Goal: Task Accomplishment & Management: Manage account settings

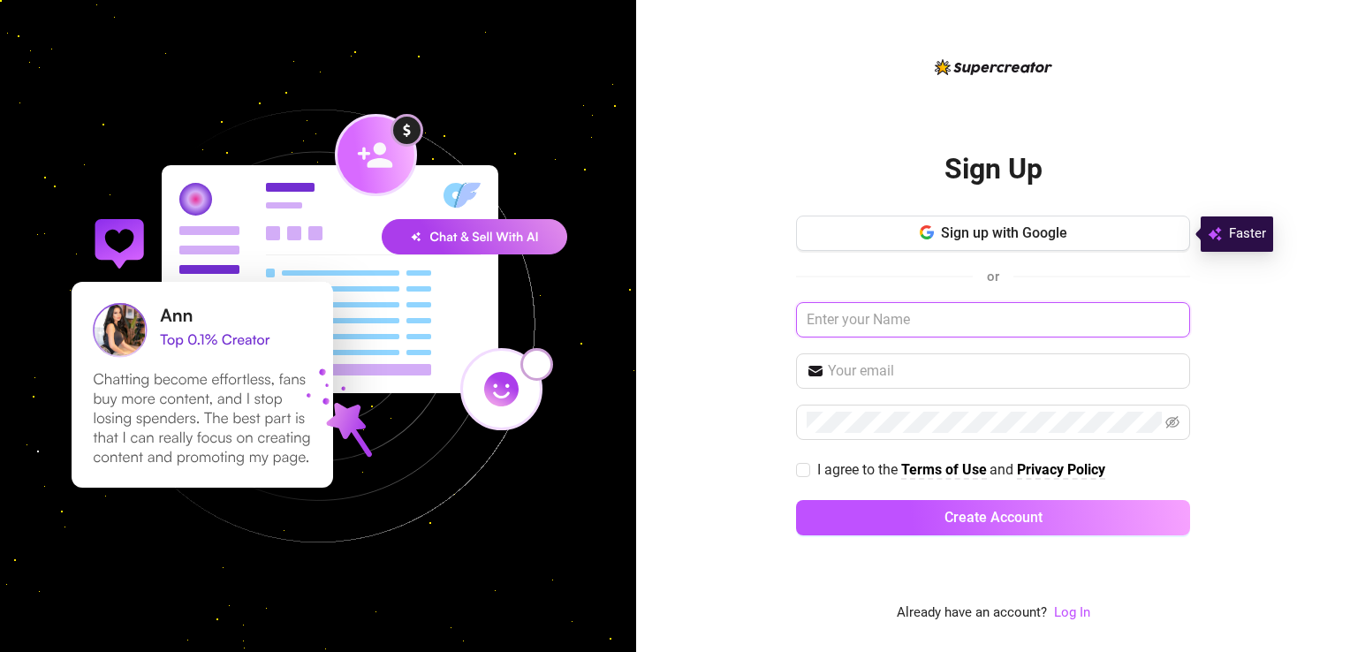
click at [834, 331] on input "text" at bounding box center [993, 319] width 394 height 35
type input "[EMAIL_ADDRESS][DOMAIN_NAME]"
click at [870, 372] on input "text" at bounding box center [1004, 371] width 352 height 21
click at [1061, 620] on link "Log In" at bounding box center [1072, 613] width 36 height 16
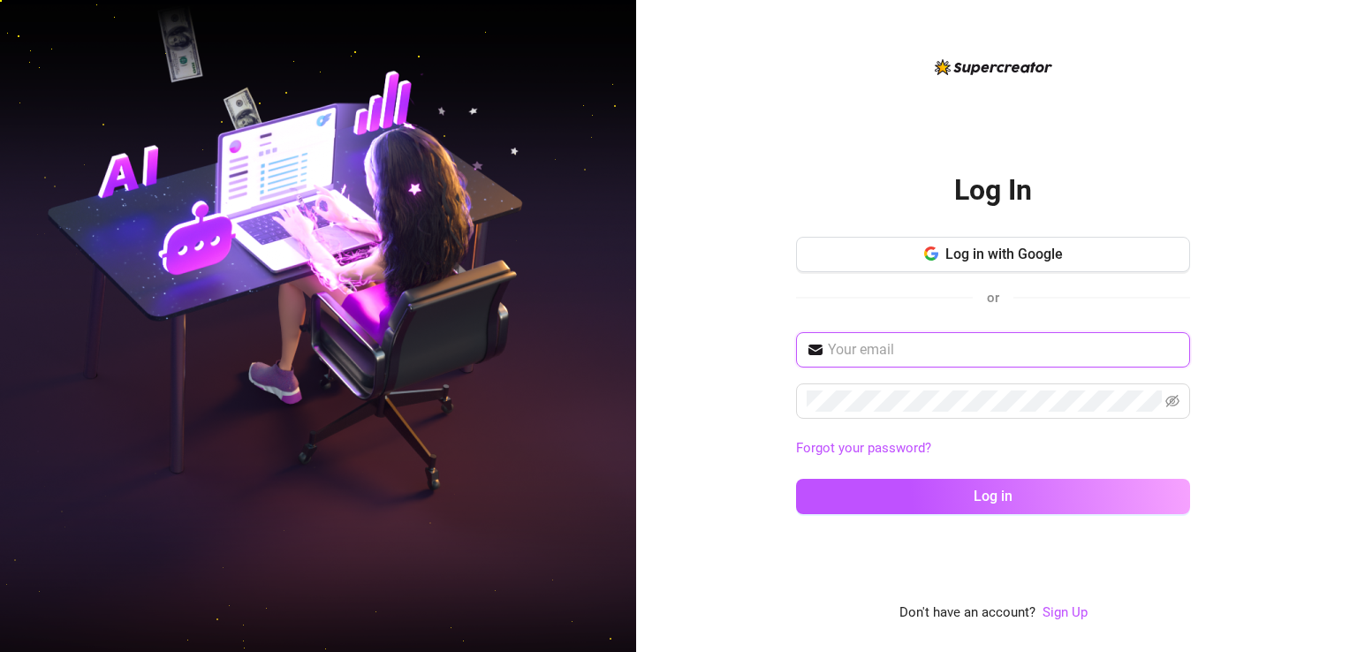
click at [983, 346] on input "text" at bounding box center [1004, 349] width 352 height 21
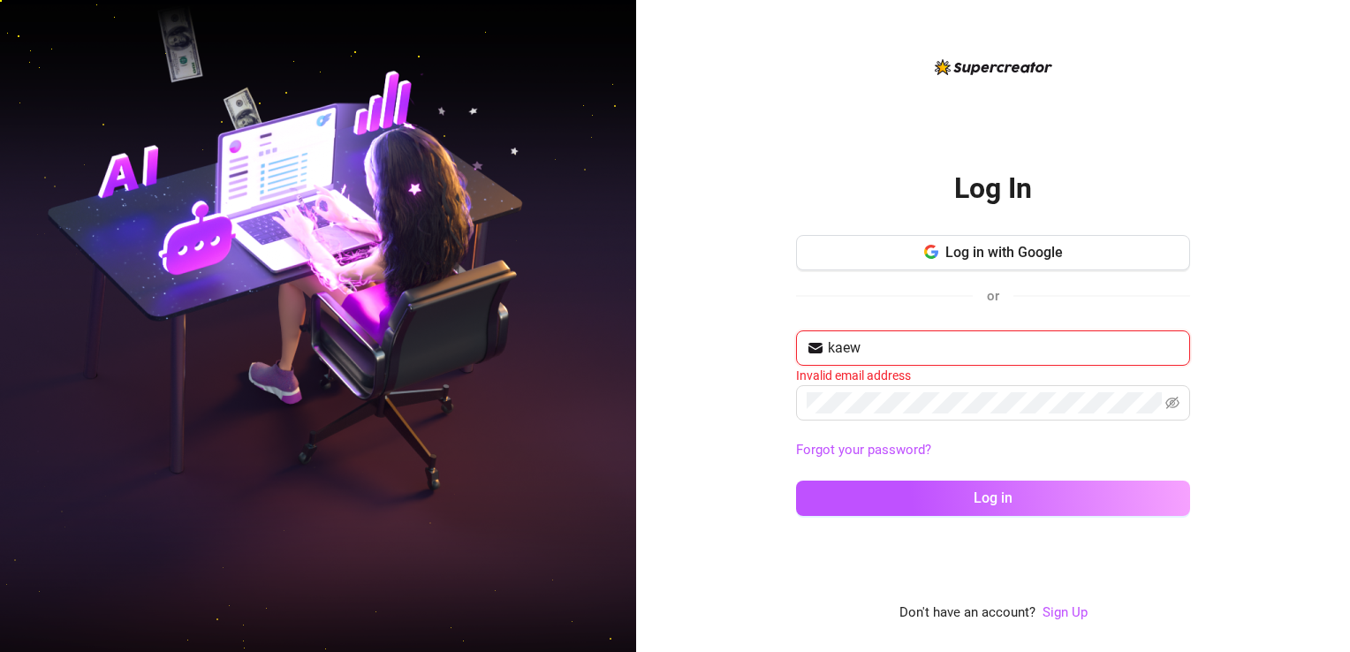
type input "[EMAIL_ADDRESS][DOMAIN_NAME]"
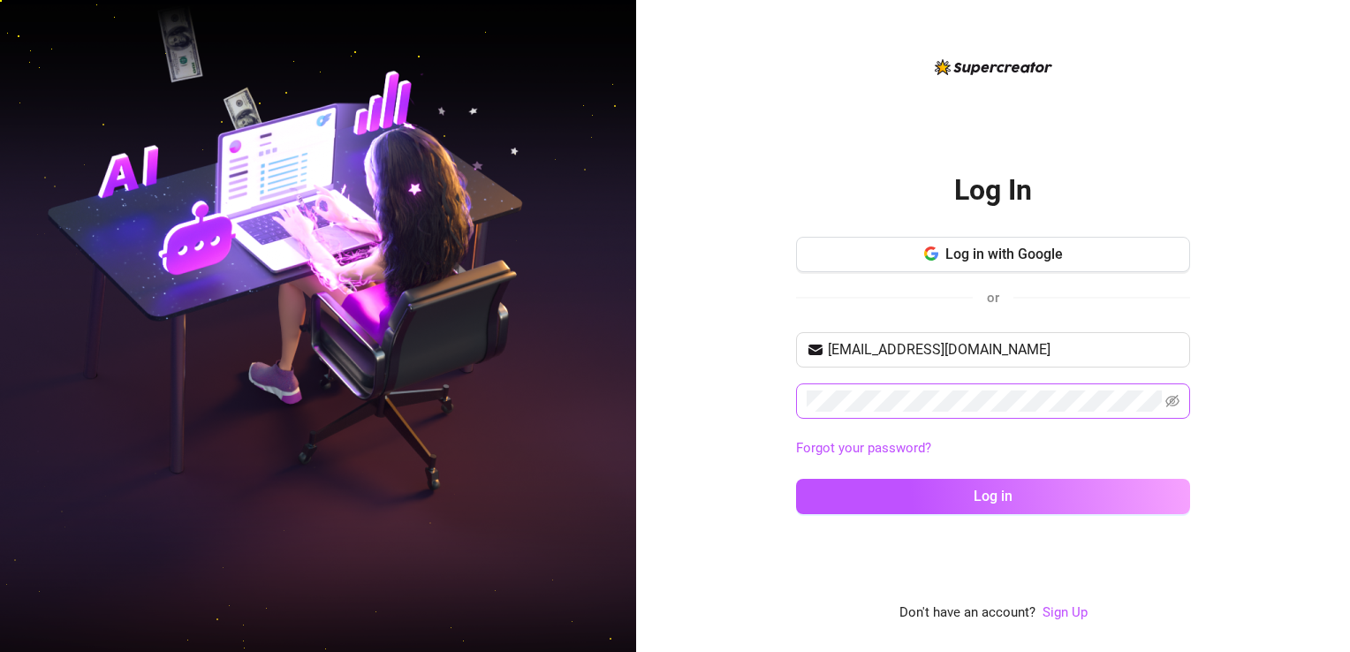
click at [833, 387] on span at bounding box center [993, 401] width 394 height 35
click at [796, 479] on button "Log in" at bounding box center [993, 496] width 394 height 35
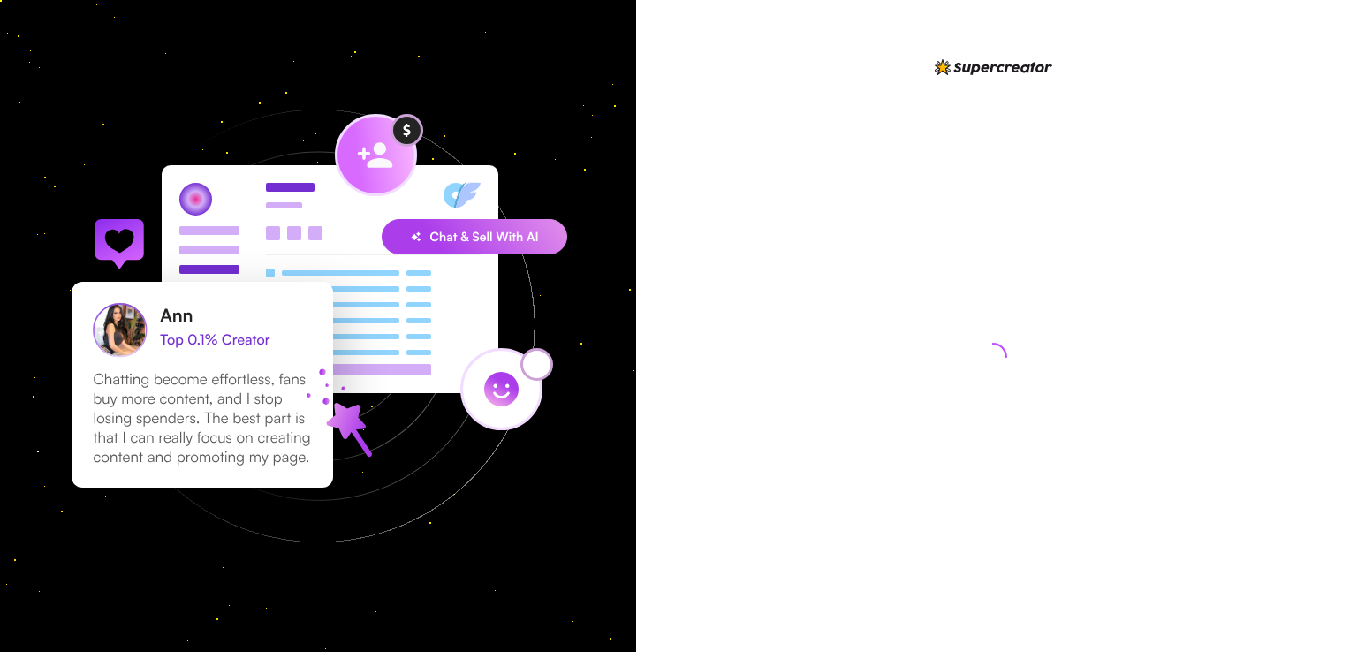
click at [808, 514] on div at bounding box center [993, 340] width 394 height 567
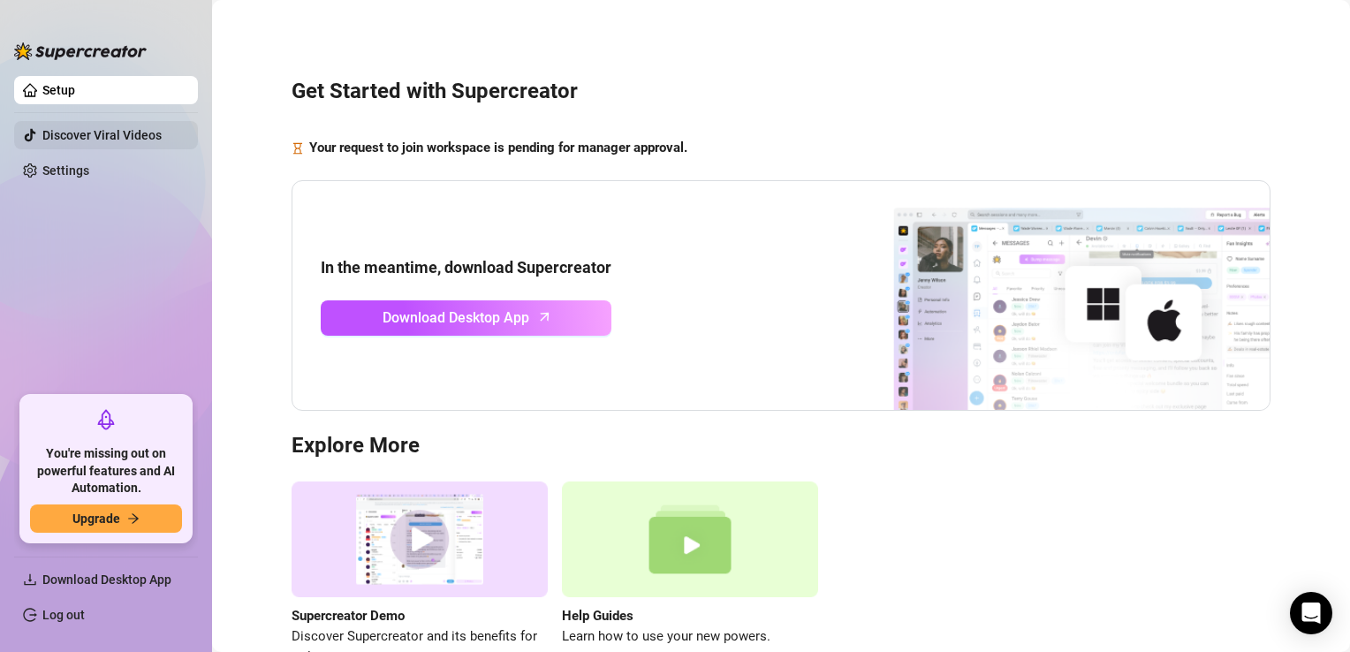
click at [66, 140] on link "Discover Viral Videos" at bounding box center [101, 135] width 119 height 14
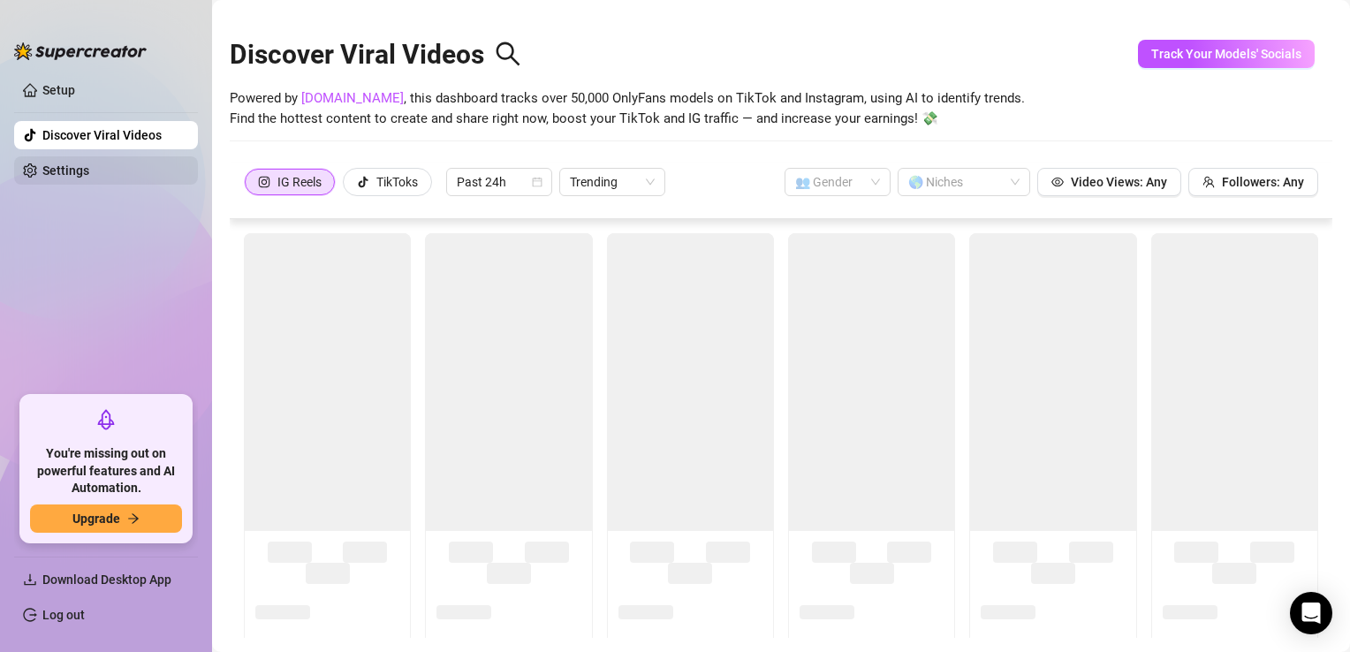
click at [65, 168] on link "Settings" at bounding box center [65, 171] width 47 height 14
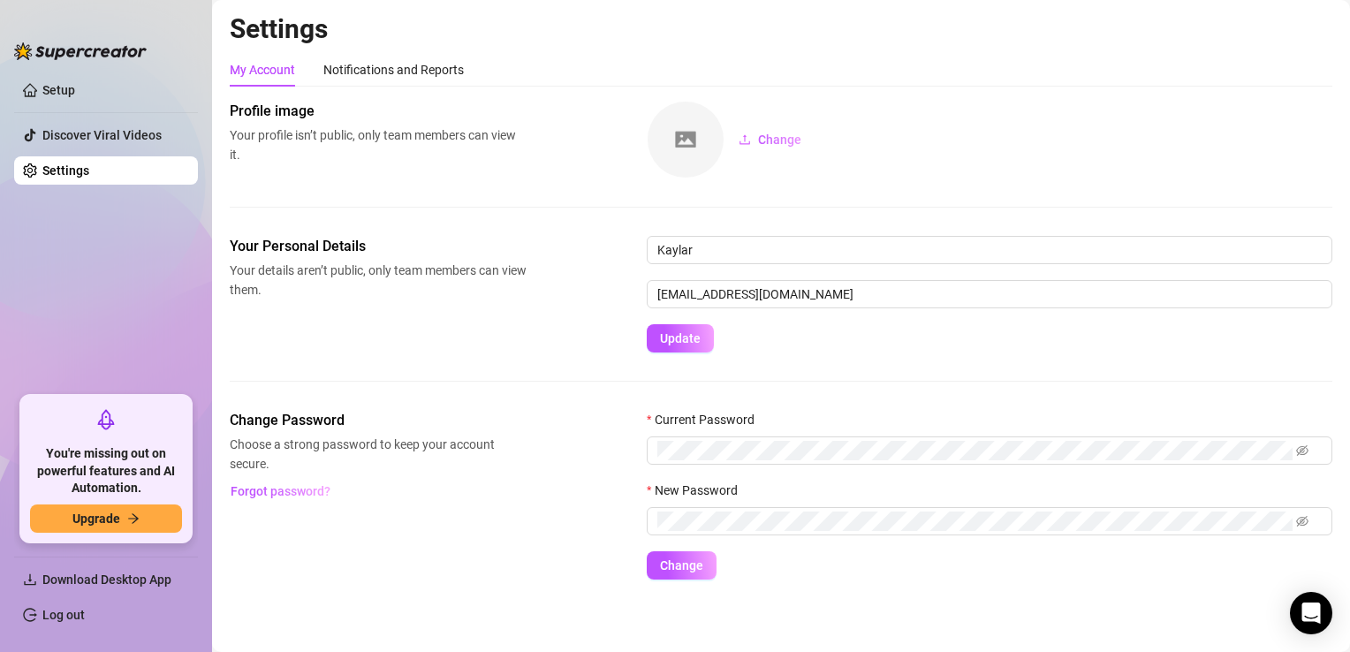
scroll to position [1, 0]
click at [148, 573] on span "Download Desktop App" at bounding box center [106, 580] width 129 height 14
click at [75, 90] on link "Setup" at bounding box center [58, 90] width 33 height 14
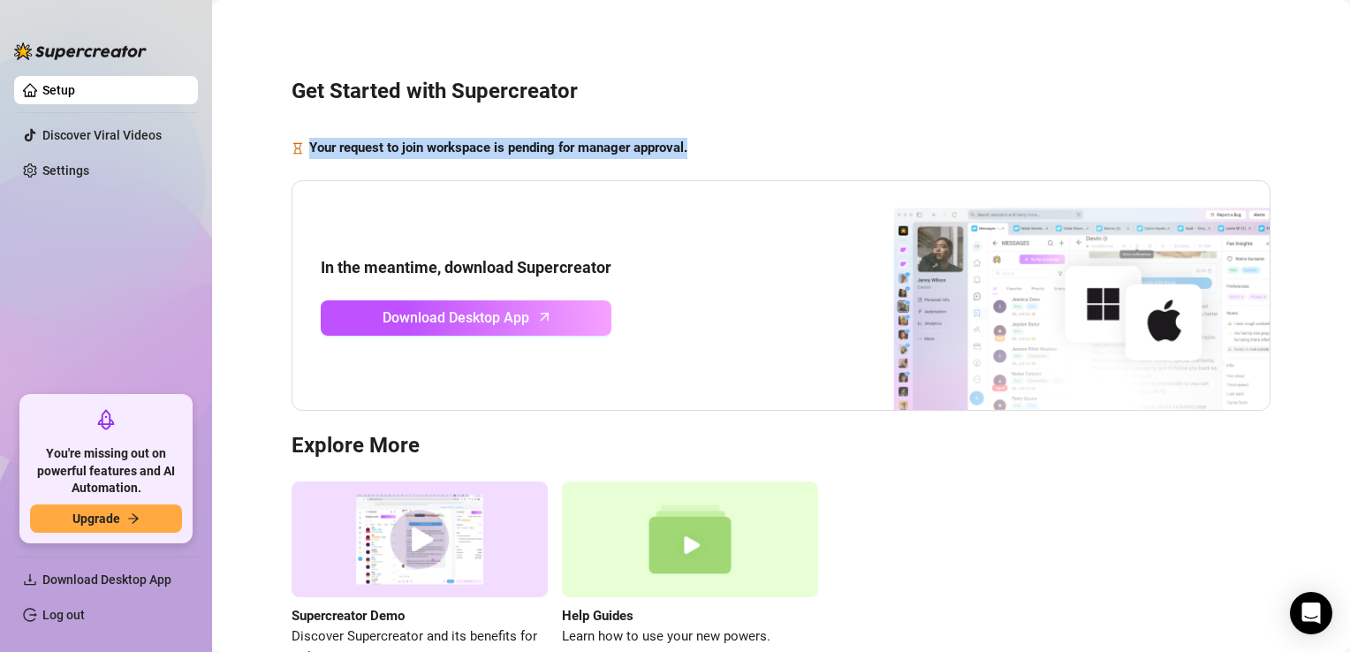
drag, startPoint x: 707, startPoint y: 126, endPoint x: 311, endPoint y: 128, distance: 396.0
click at [311, 128] on div "Get Started with Supercreator Your request to join workspace is pending for man…" at bounding box center [781, 362] width 1103 height 701
click at [879, 138] on div "Your request to join workspace is pending for manager approval." at bounding box center [781, 148] width 979 height 21
